Goal: Transaction & Acquisition: Purchase product/service

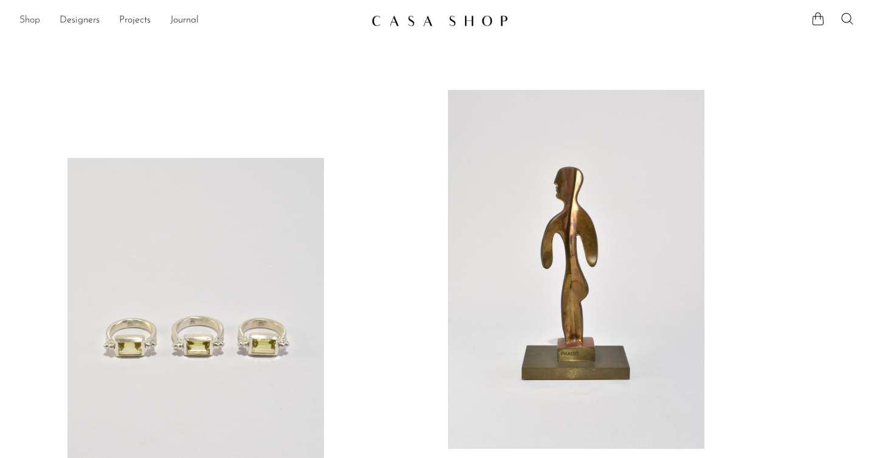
click at [24, 17] on link "Shop" at bounding box center [29, 21] width 21 height 16
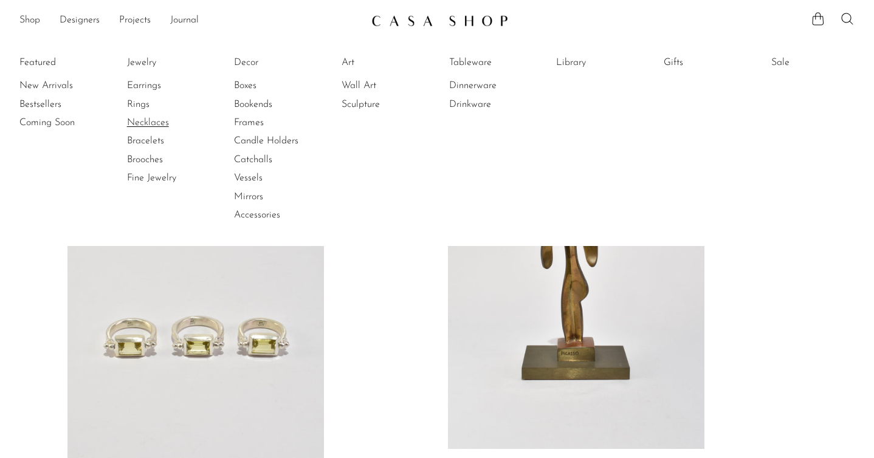
click at [137, 127] on link "Necklaces" at bounding box center [172, 122] width 91 height 13
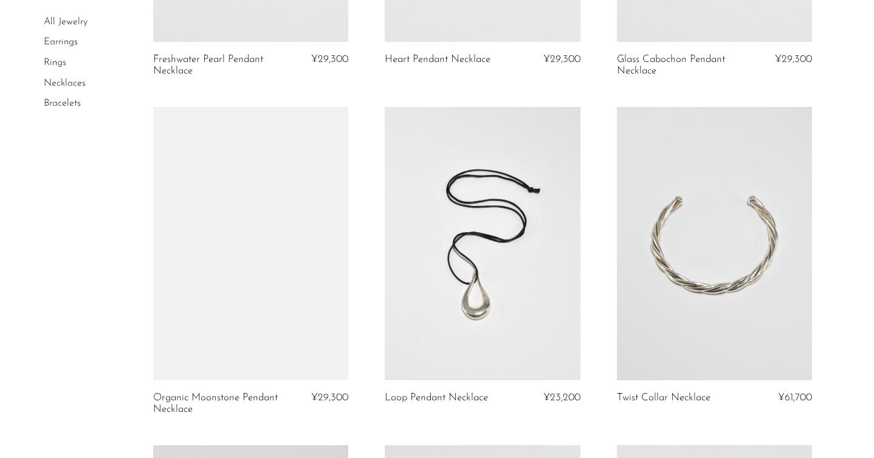
scroll to position [1021, 0]
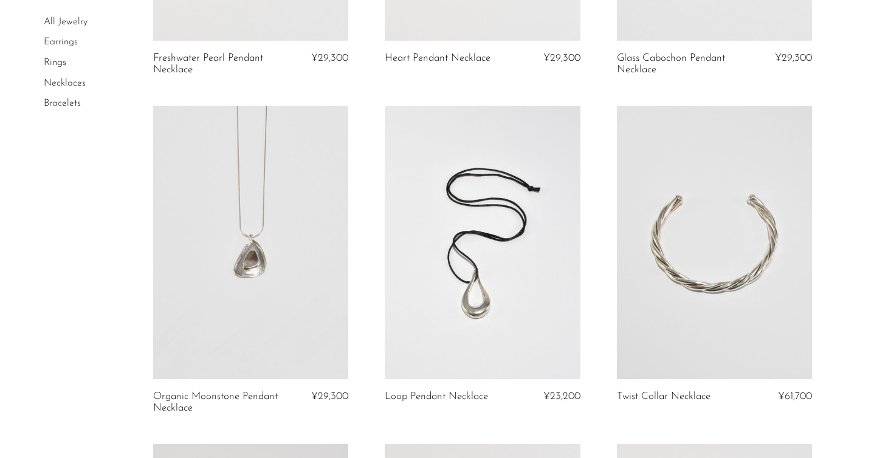
click at [502, 257] on link at bounding box center [482, 243] width 195 height 274
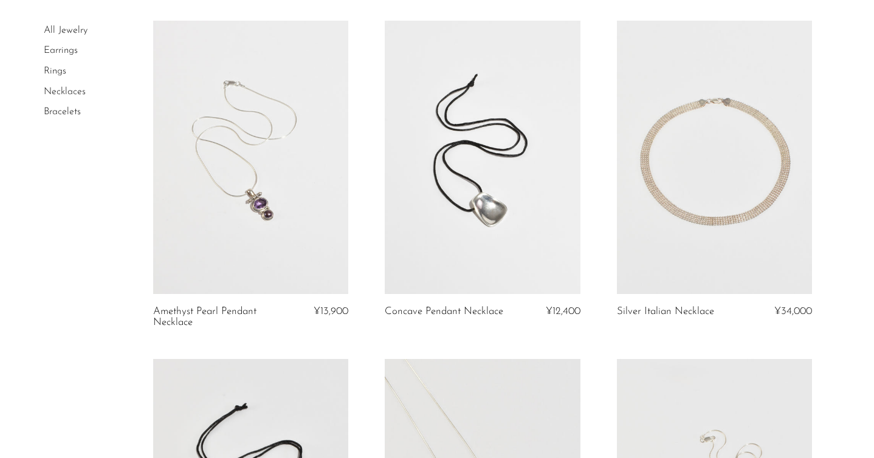
scroll to position [0, 0]
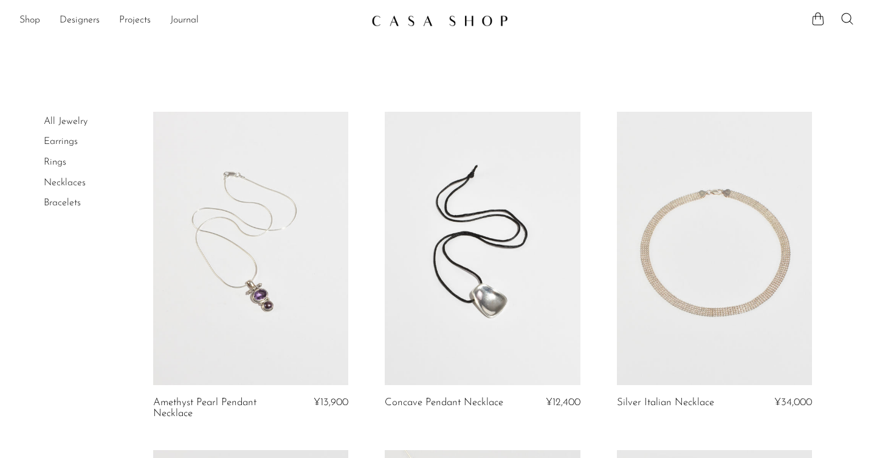
click at [497, 223] on link at bounding box center [482, 249] width 195 height 274
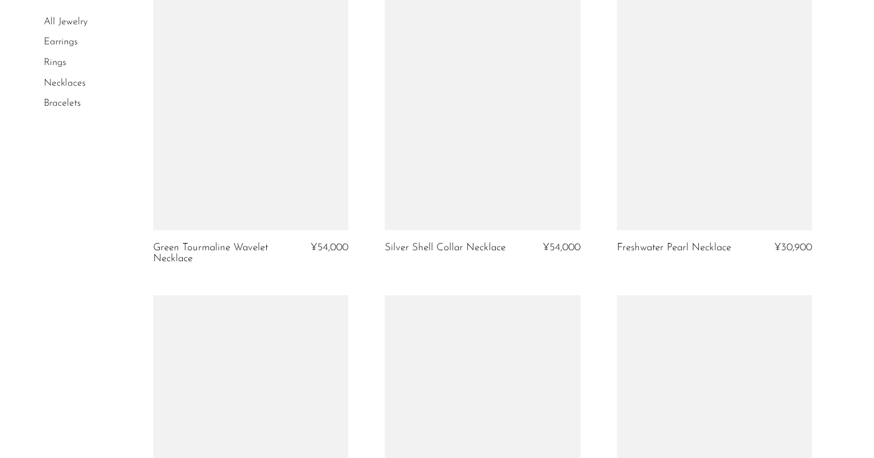
scroll to position [3562, 0]
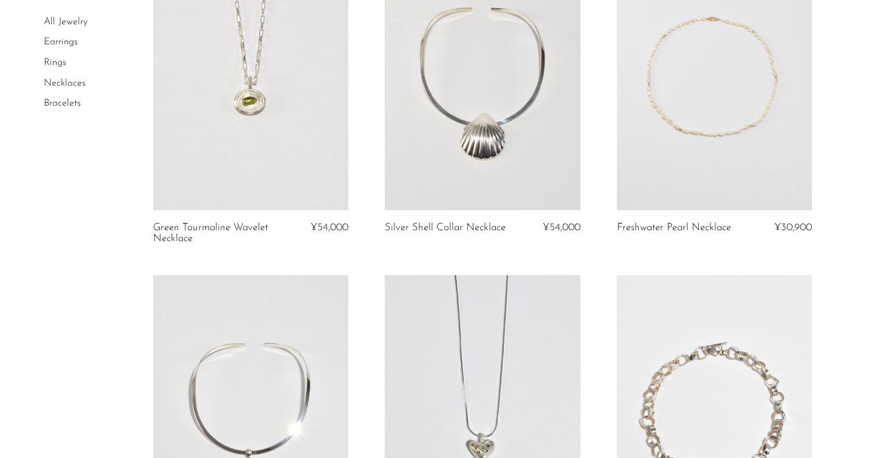
click at [657, 58] on link at bounding box center [714, 74] width 195 height 274
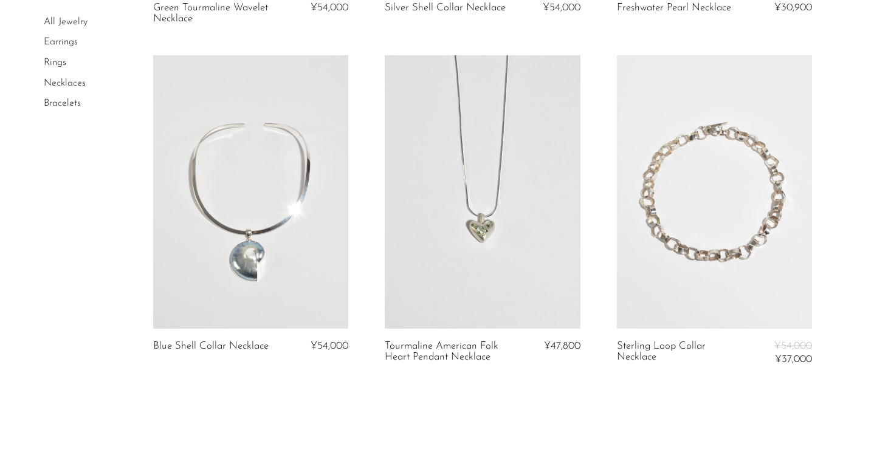
scroll to position [4003, 0]
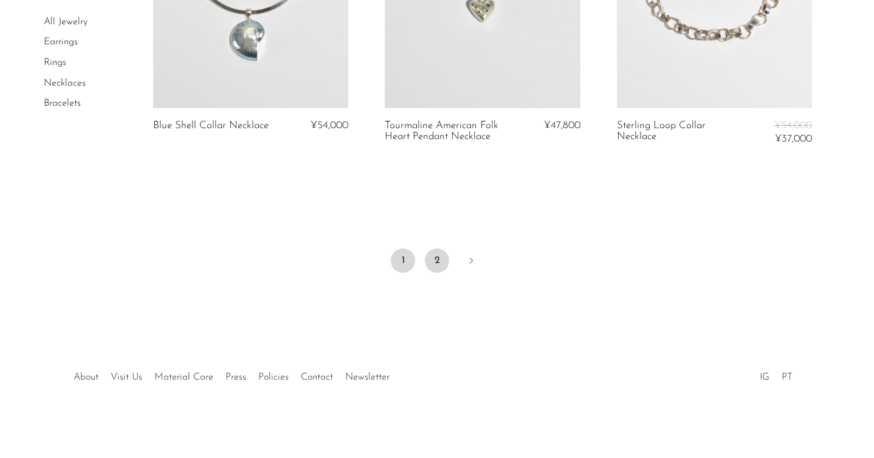
click at [434, 264] on link "2" at bounding box center [437, 261] width 24 height 24
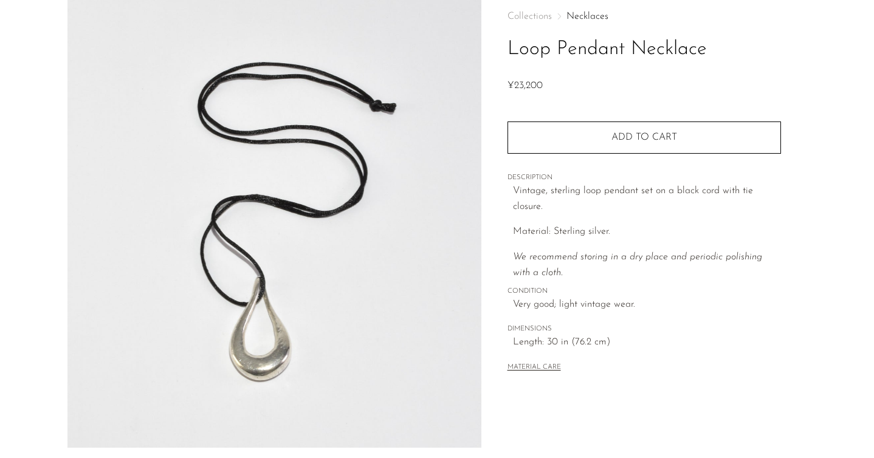
scroll to position [178, 0]
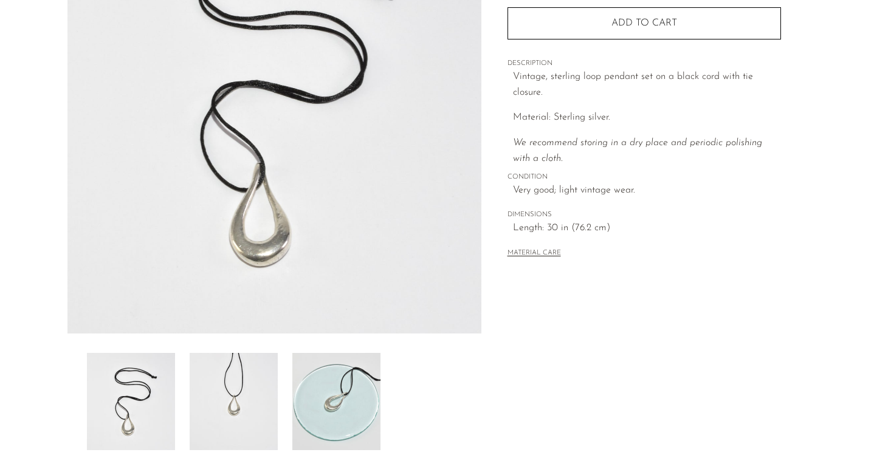
click at [241, 397] on img at bounding box center [234, 401] width 88 height 97
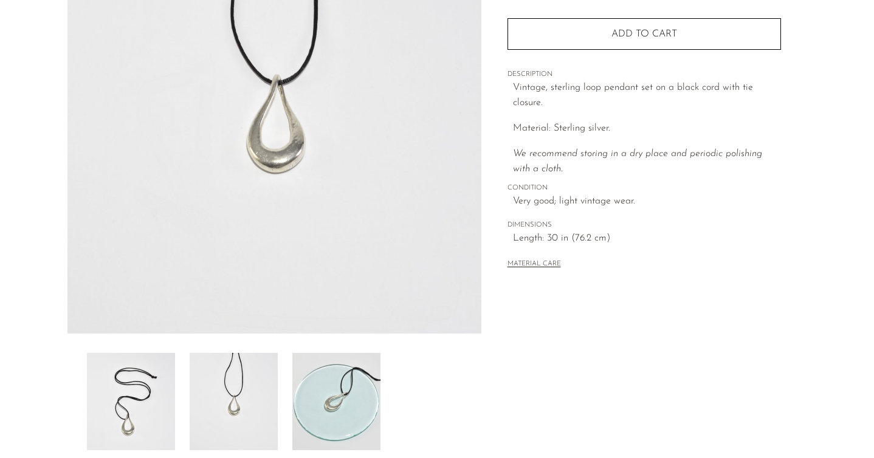
click at [323, 407] on img at bounding box center [336, 401] width 88 height 97
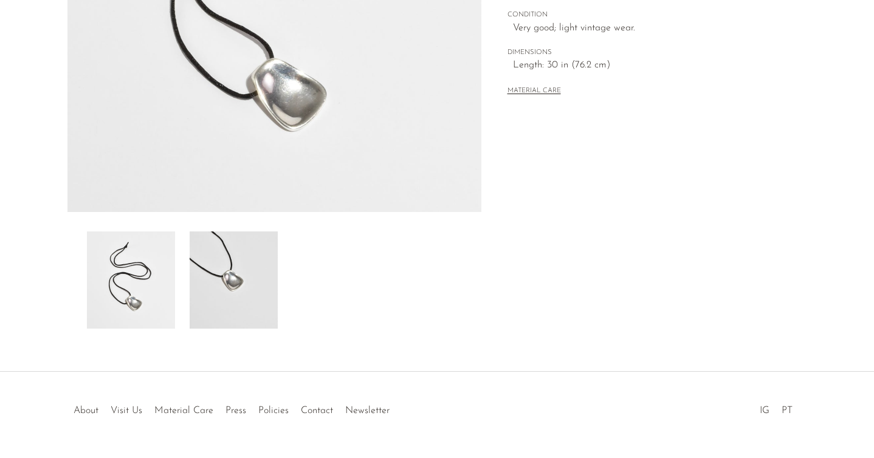
scroll to position [303, 0]
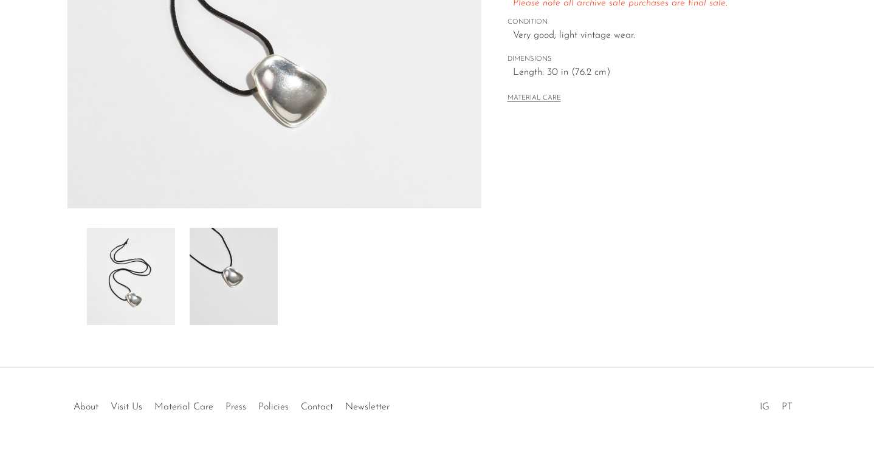
click at [244, 289] on img at bounding box center [234, 276] width 88 height 97
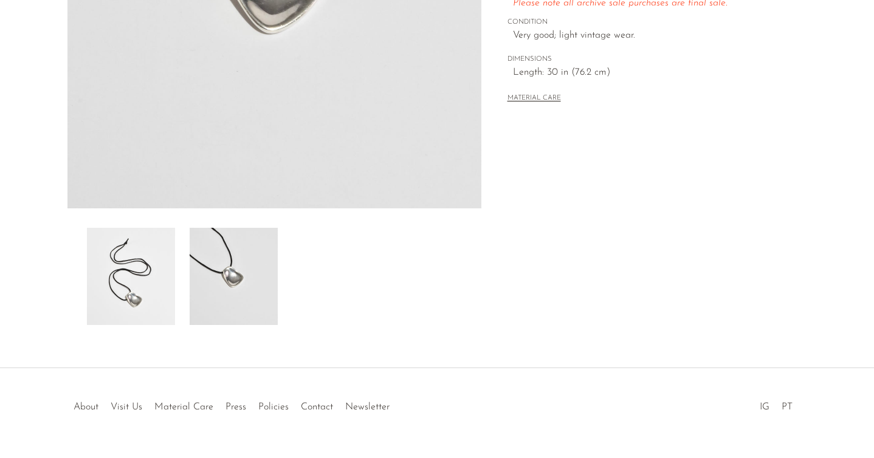
scroll to position [0, 0]
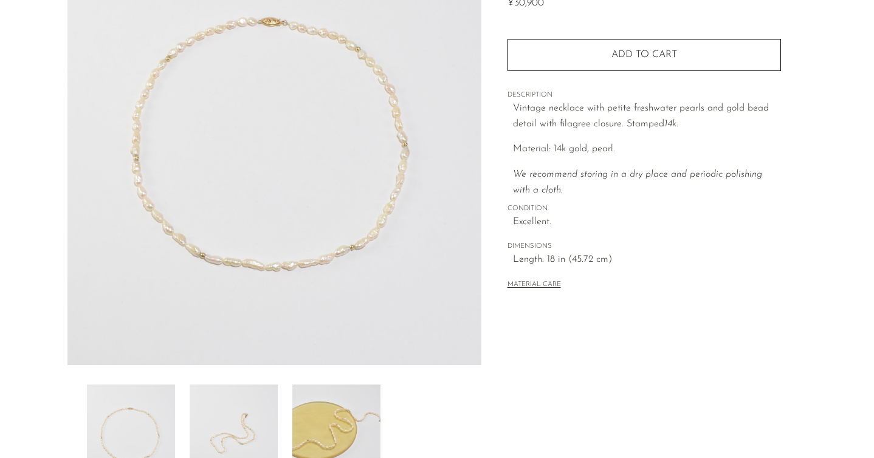
scroll to position [147, 0]
click at [249, 418] on img at bounding box center [234, 432] width 88 height 97
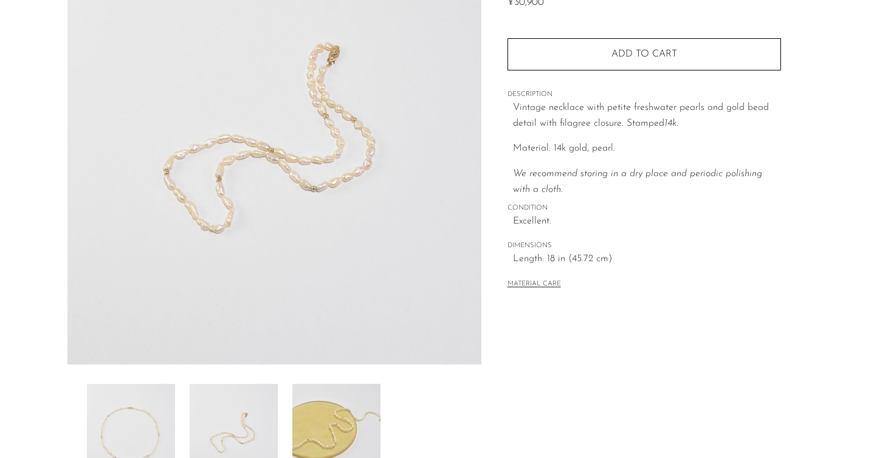
click at [316, 408] on img at bounding box center [336, 432] width 88 height 97
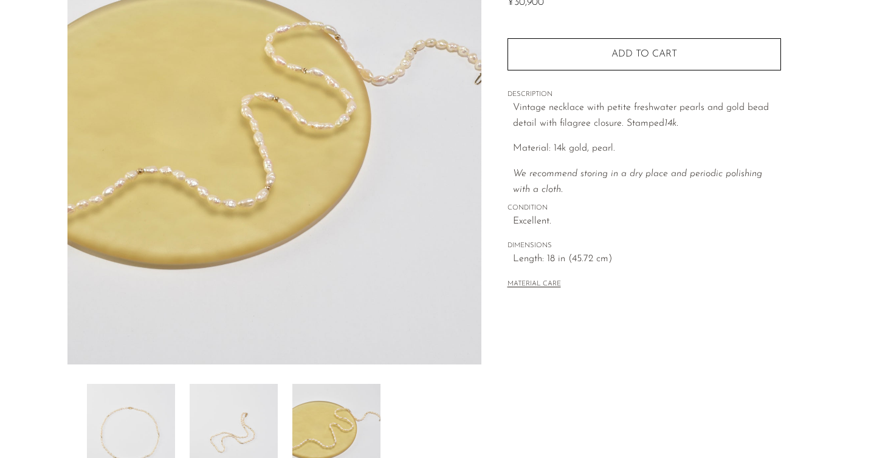
click at [108, 419] on img at bounding box center [131, 432] width 88 height 97
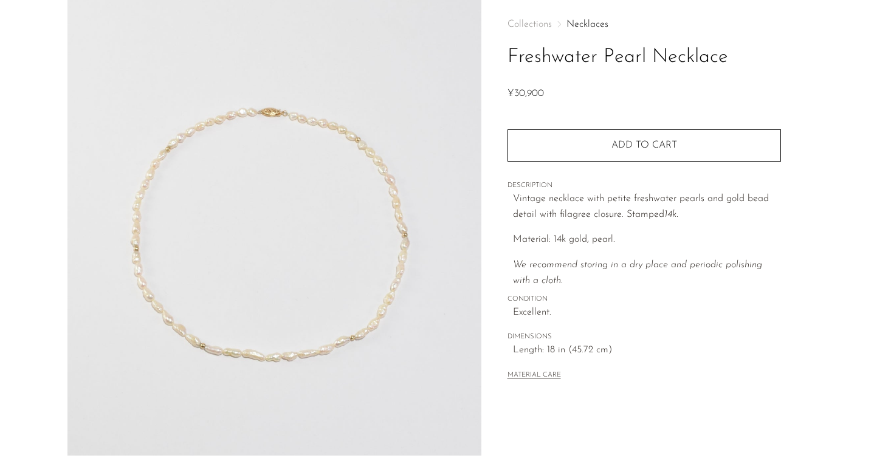
scroll to position [57, 0]
